Goal: Navigation & Orientation: Find specific page/section

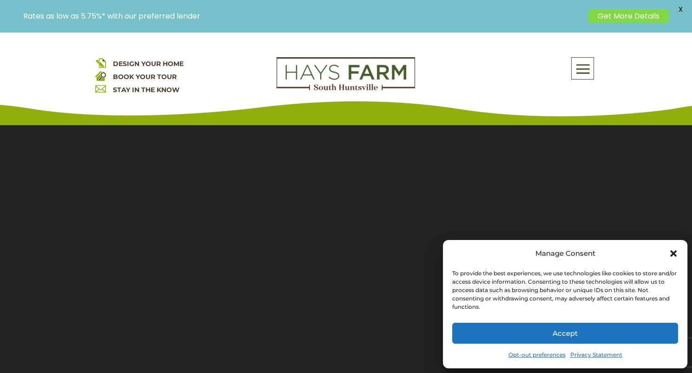
click at [558, 328] on button "Accept" at bounding box center [565, 333] width 226 height 21
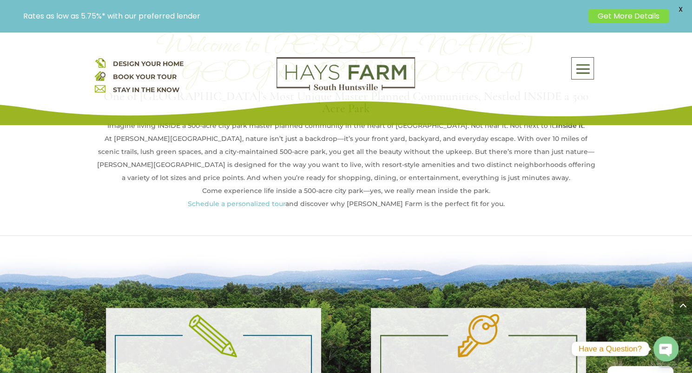
scroll to position [465, 0]
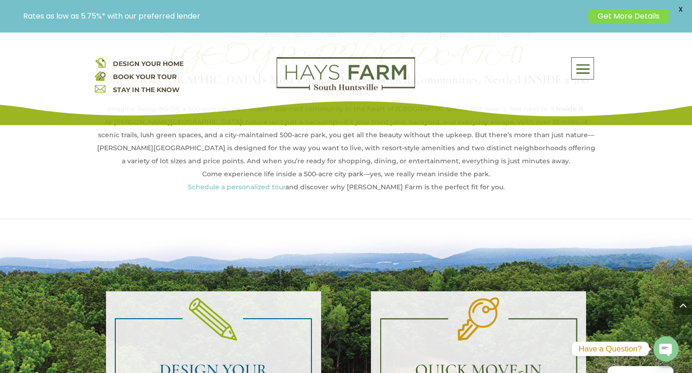
click at [583, 64] on span at bounding box center [583, 69] width 22 height 21
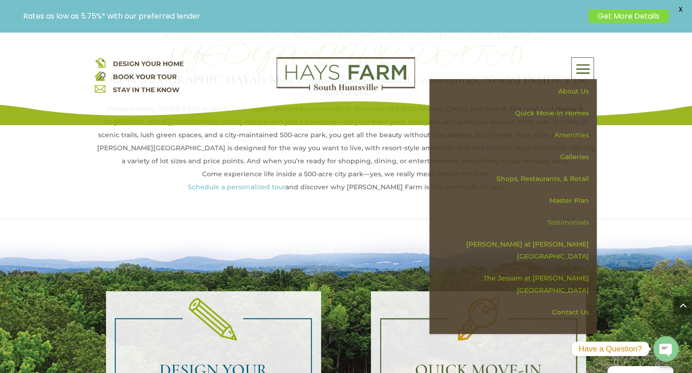
click at [552, 218] on link "Testimonials" at bounding box center [516, 223] width 161 height 22
